Goal: Task Accomplishment & Management: Use online tool/utility

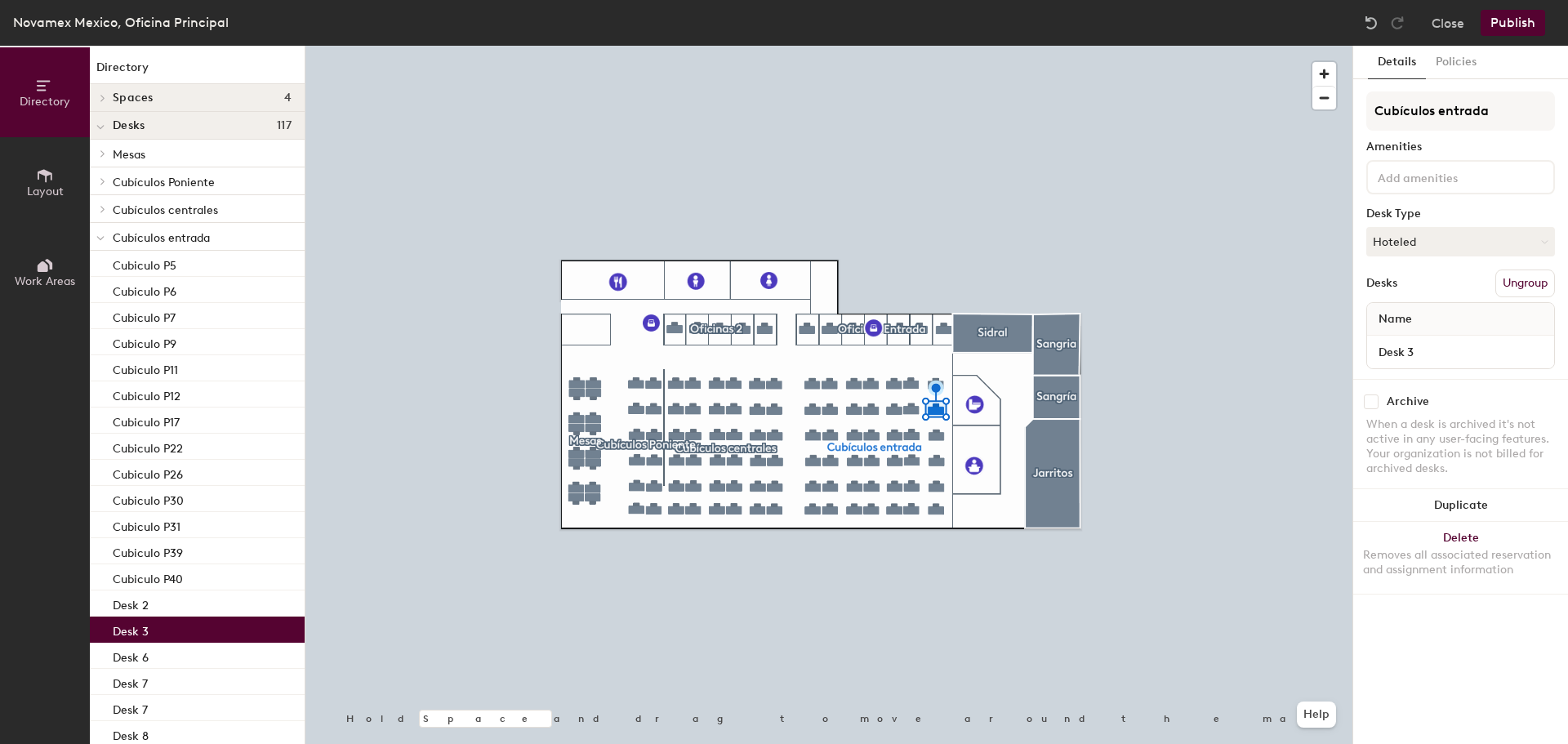
click at [1522, 23] on button "Publish" at bounding box center [1514, 23] width 65 height 26
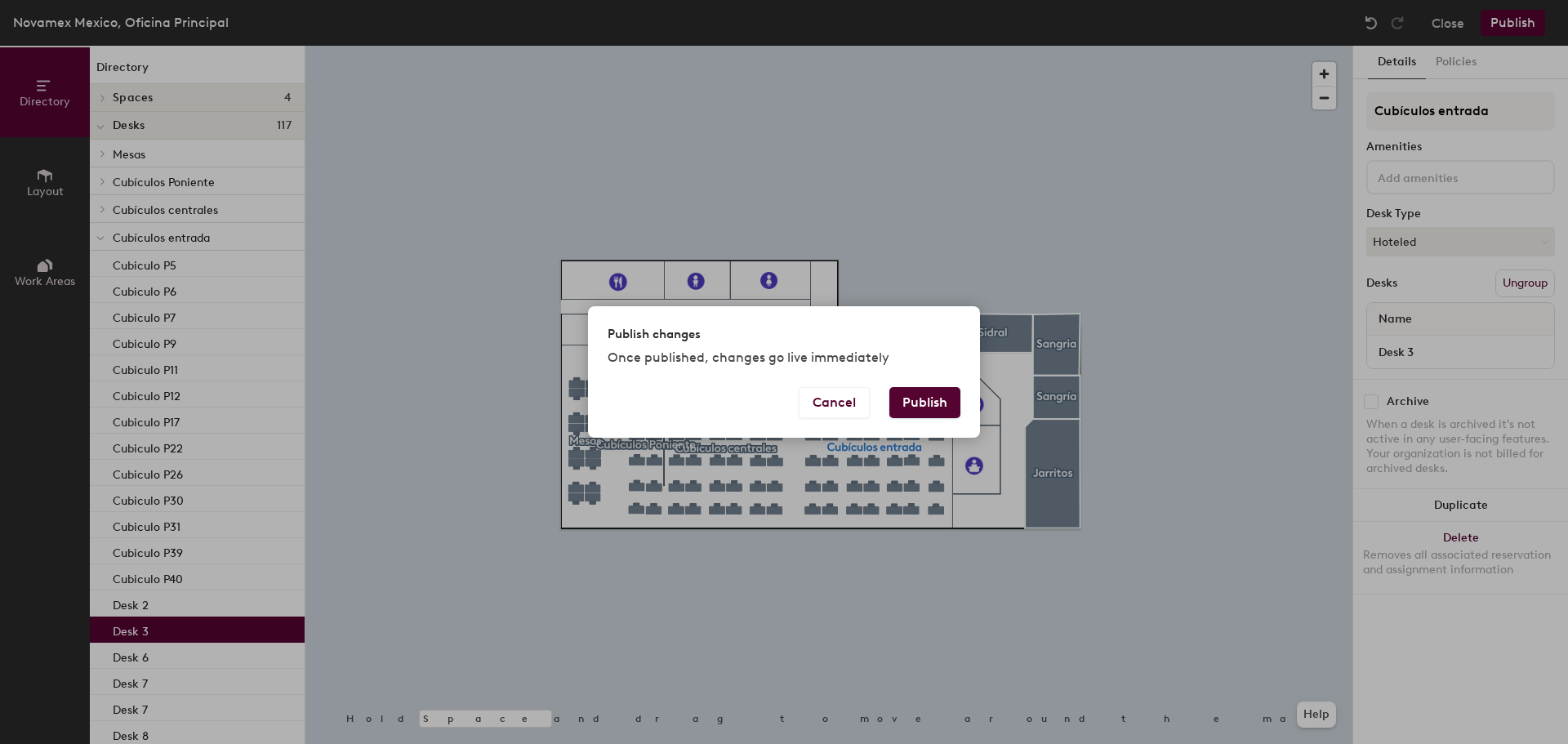
click at [920, 401] on button "Publish" at bounding box center [925, 403] width 71 height 31
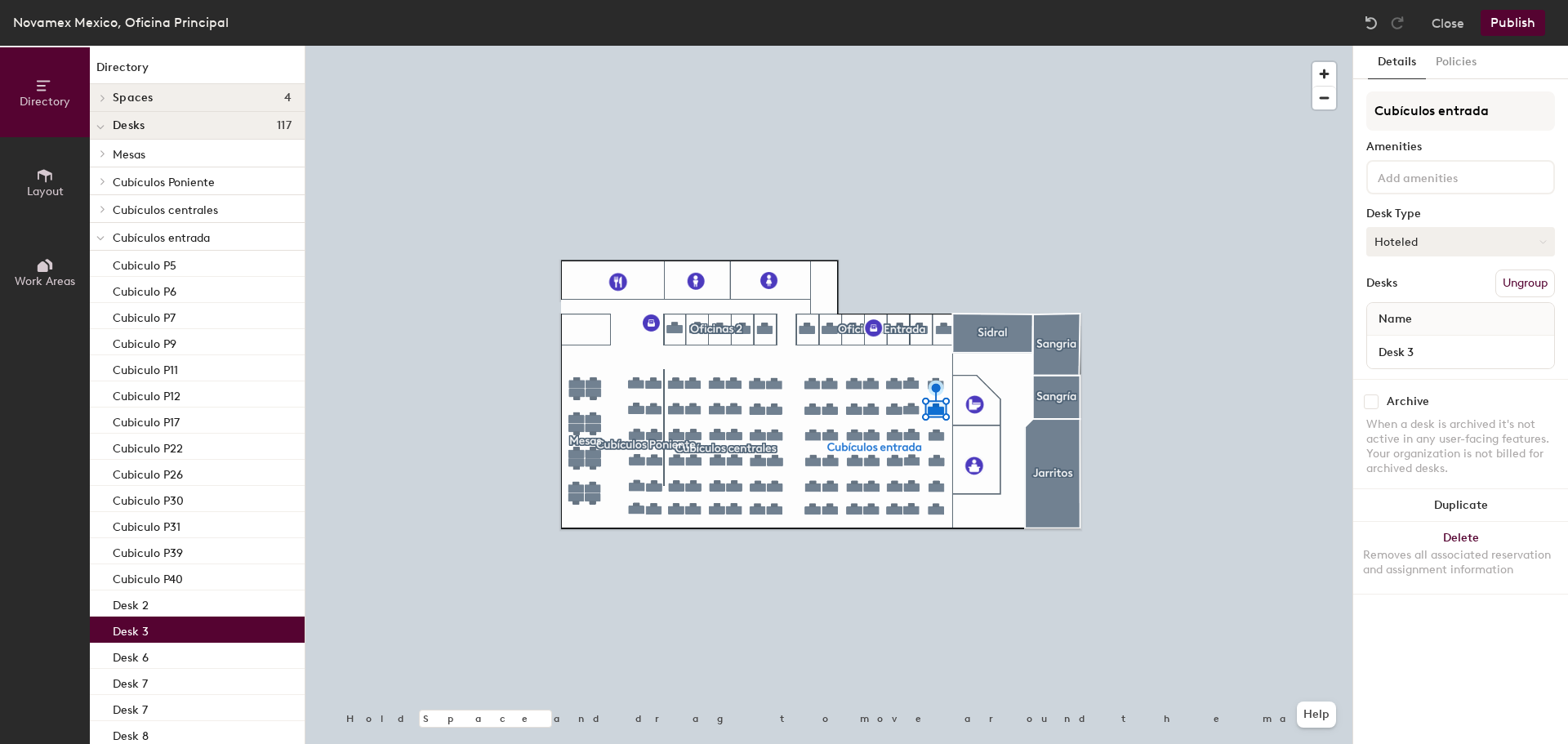
click at [1428, 245] on button "Hoteled" at bounding box center [1461, 242] width 188 height 30
click at [1425, 290] on div "Assigned" at bounding box center [1449, 293] width 163 height 25
click at [1514, 24] on button "Publish" at bounding box center [1514, 23] width 65 height 26
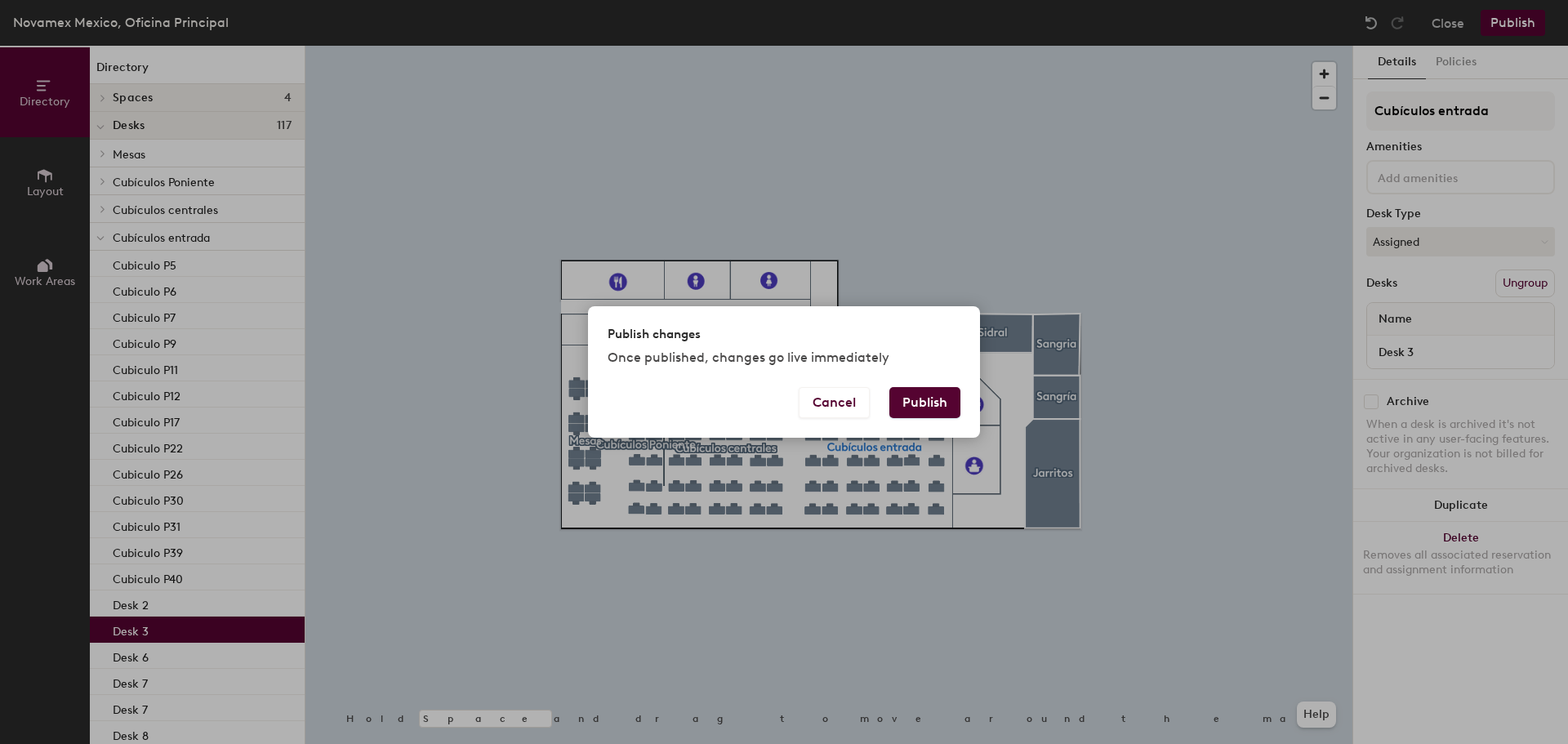
click at [917, 401] on button "Publish" at bounding box center [925, 403] width 71 height 31
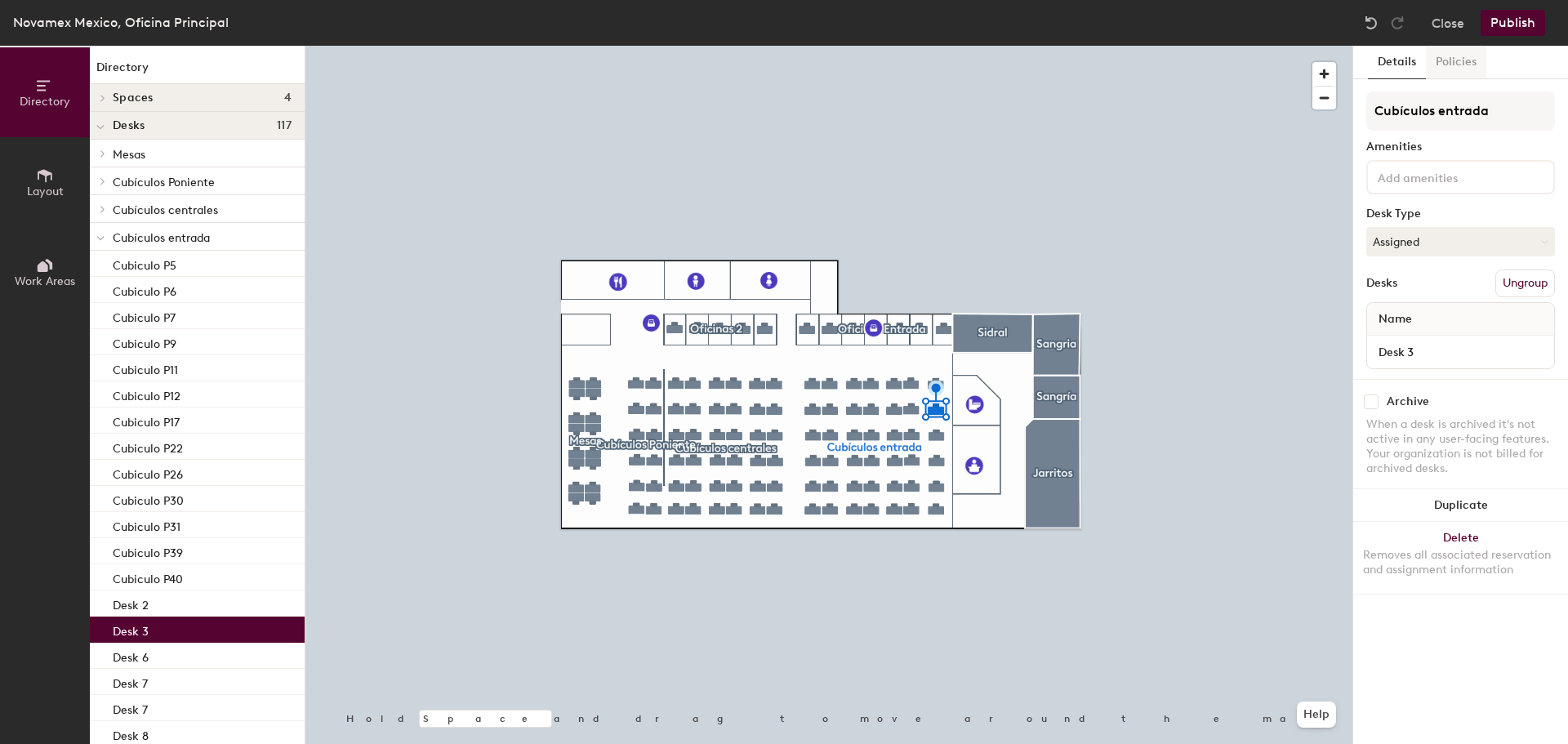
click at [1461, 66] on button "Policies" at bounding box center [1455, 63] width 60 height 33
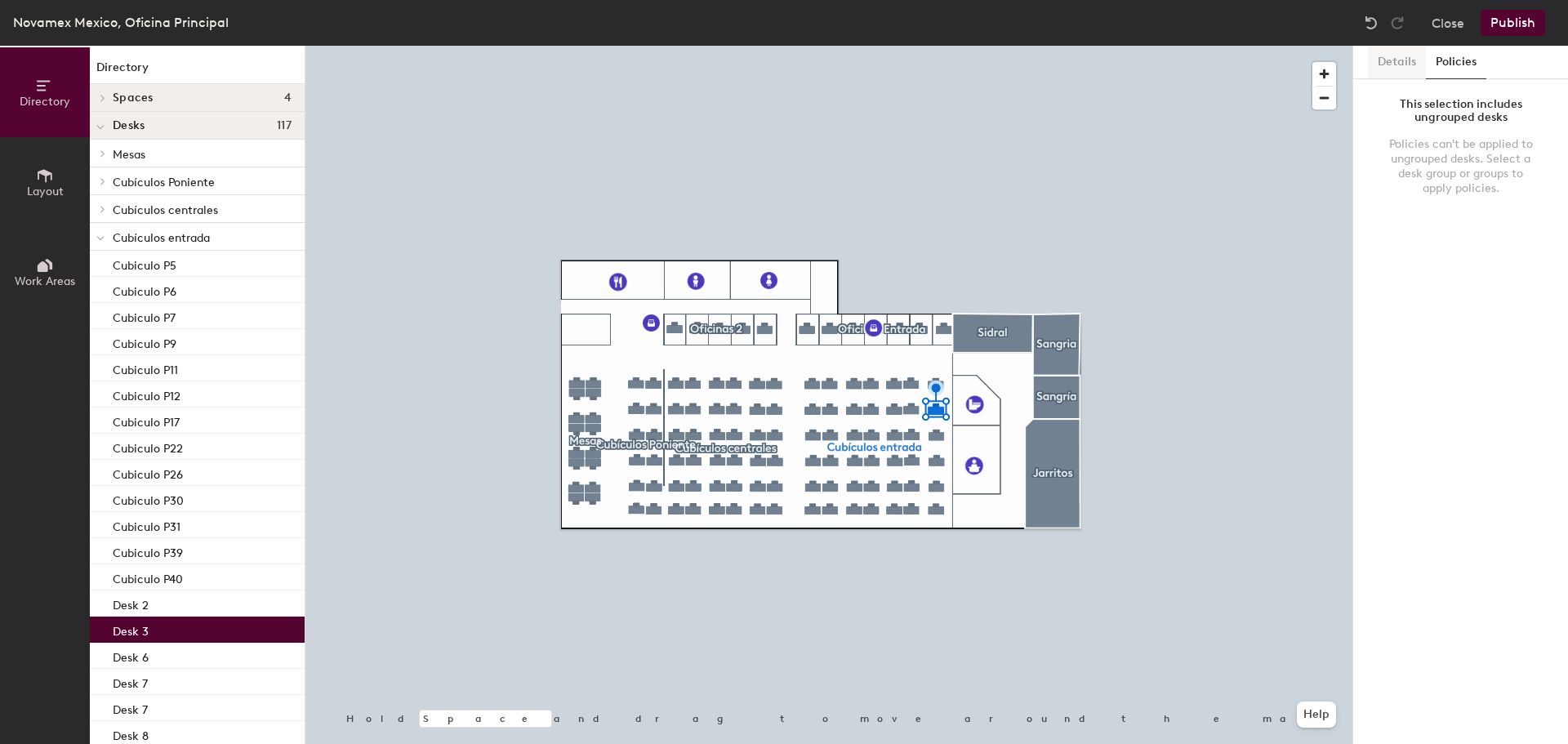
click at [1387, 66] on button "Details" at bounding box center [1396, 63] width 58 height 33
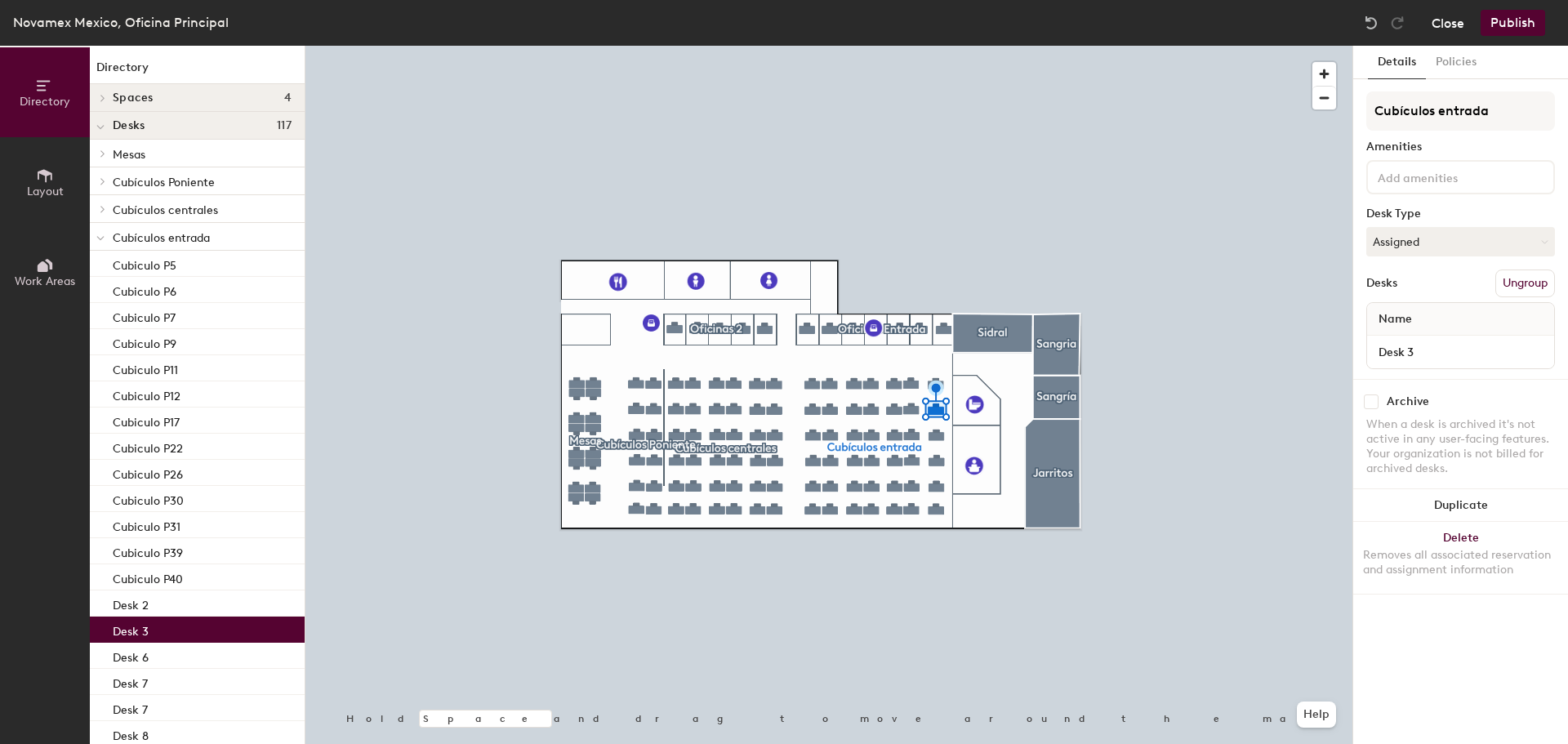
click at [1453, 23] on button "Close" at bounding box center [1447, 23] width 32 height 26
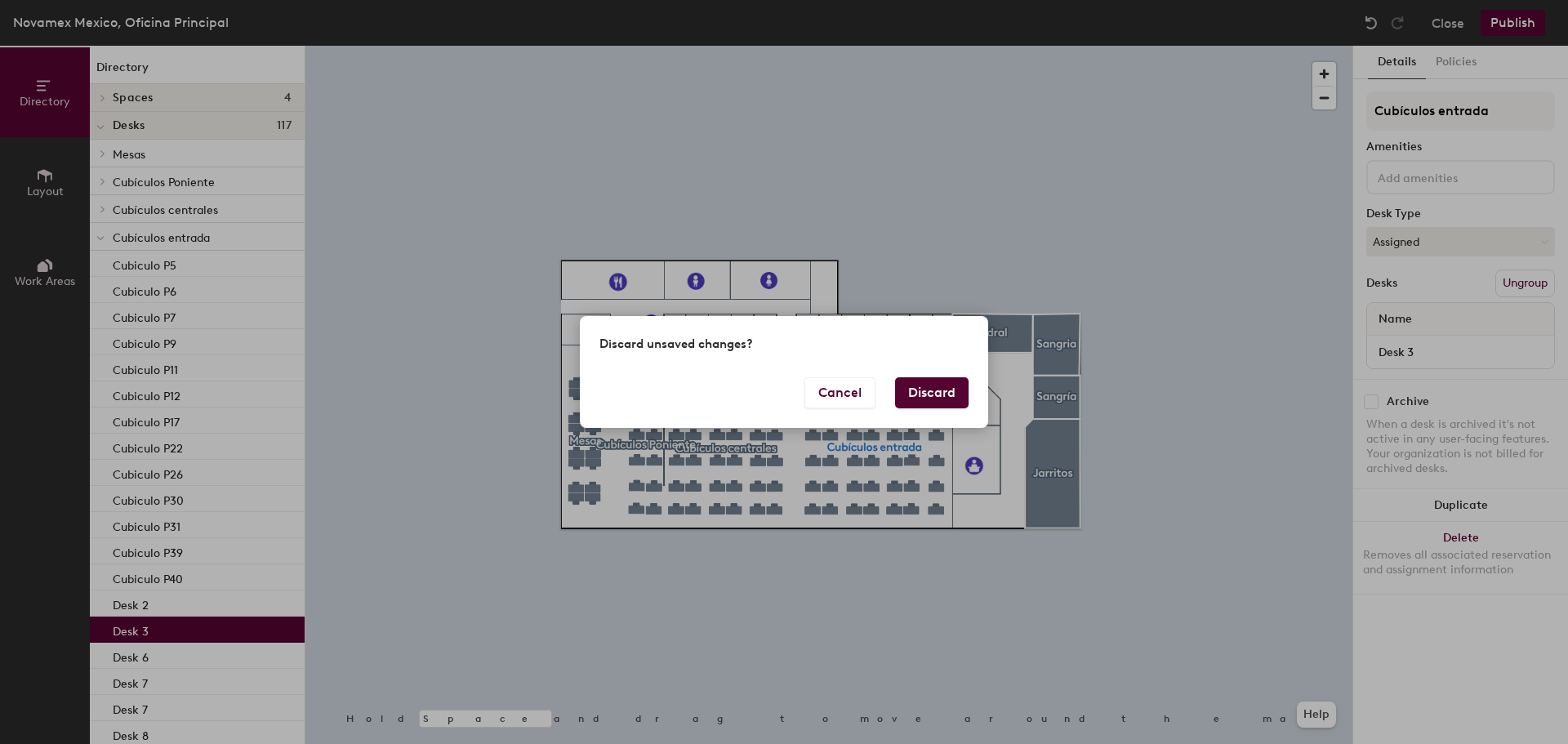
click at [936, 396] on button "Discard" at bounding box center [932, 393] width 74 height 31
